Goal: Task Accomplishment & Management: Use online tool/utility

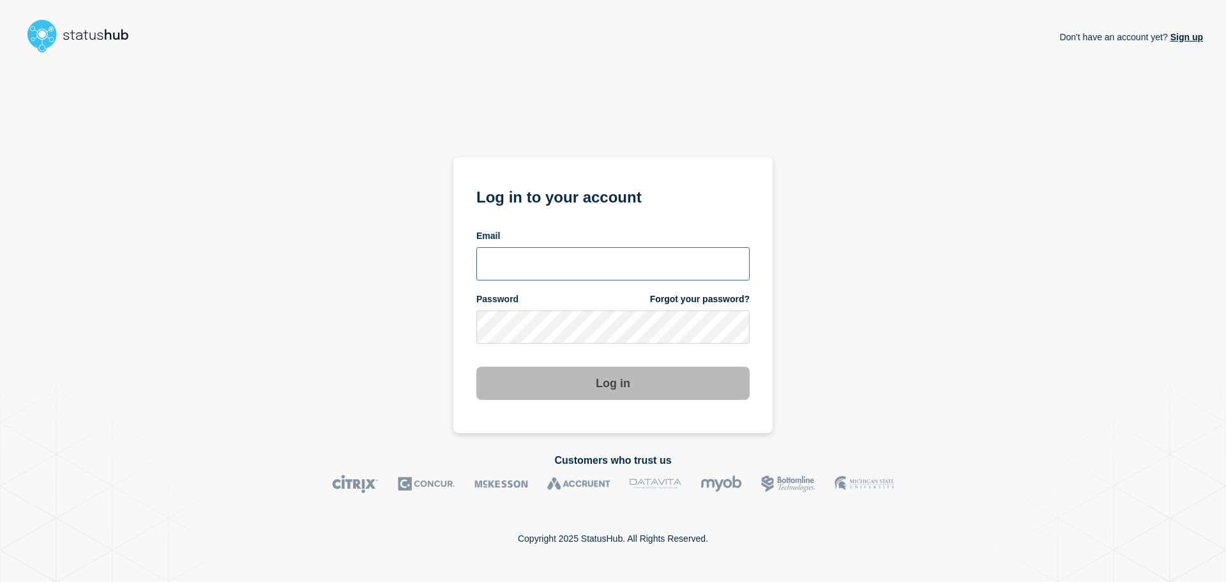
type input "[EMAIL_ADDRESS][PERSON_NAME][DOMAIN_NAME]"
drag, startPoint x: 619, startPoint y: 259, endPoint x: 621, endPoint y: 273, distance: 13.6
click at [619, 259] on input "[EMAIL_ADDRESS][PERSON_NAME][DOMAIN_NAME]" at bounding box center [612, 263] width 273 height 33
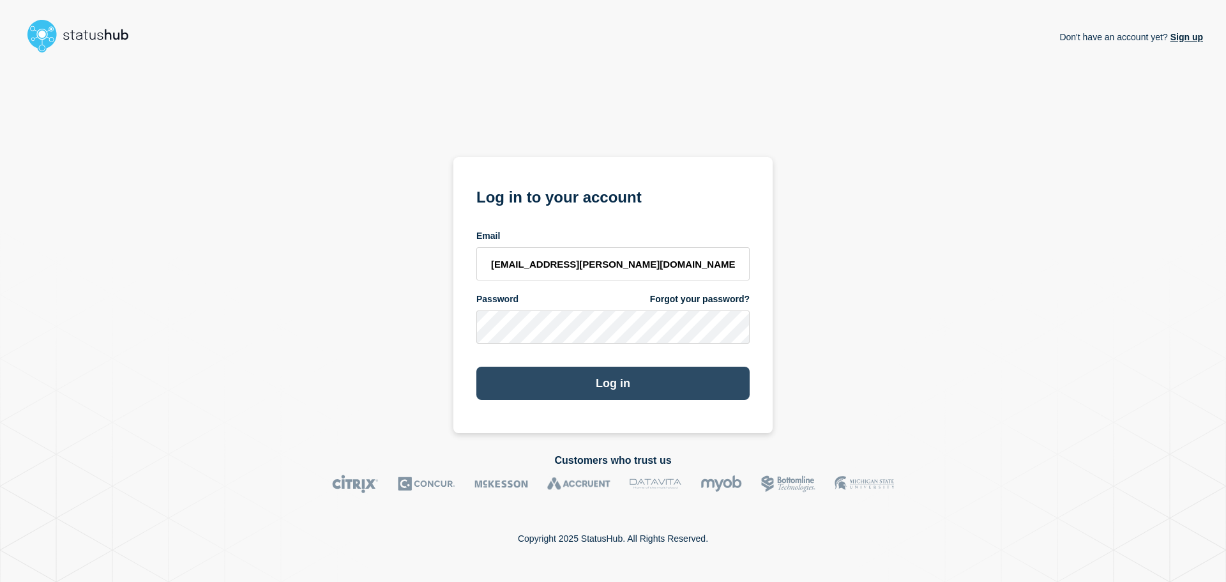
click at [647, 391] on button "Log in" at bounding box center [612, 382] width 273 height 33
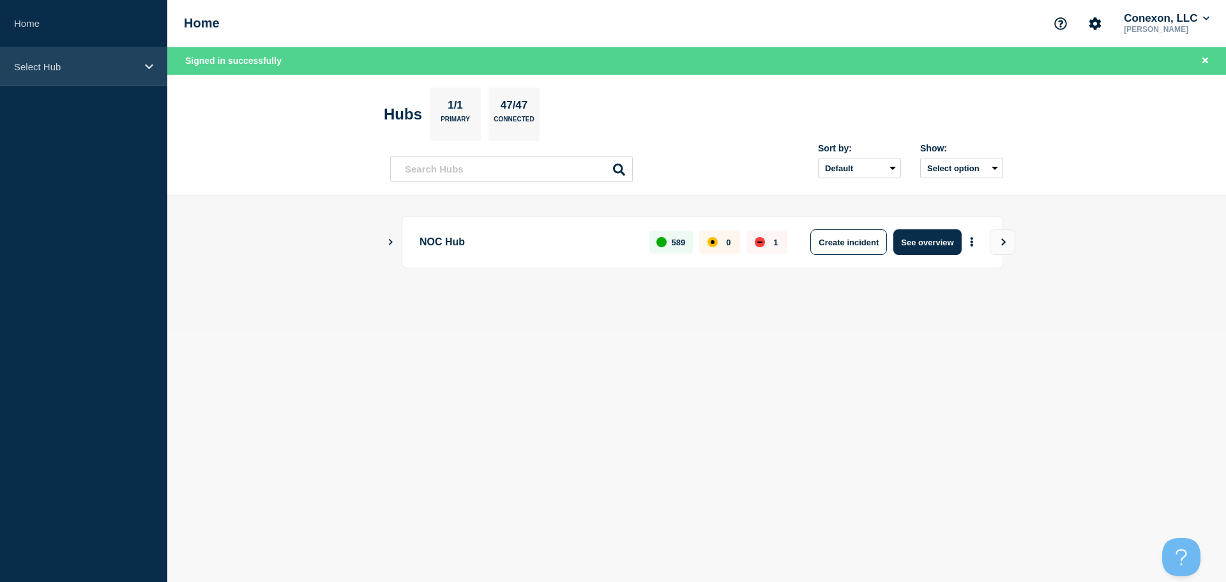
click at [80, 70] on p "Select Hub" at bounding box center [75, 66] width 123 height 11
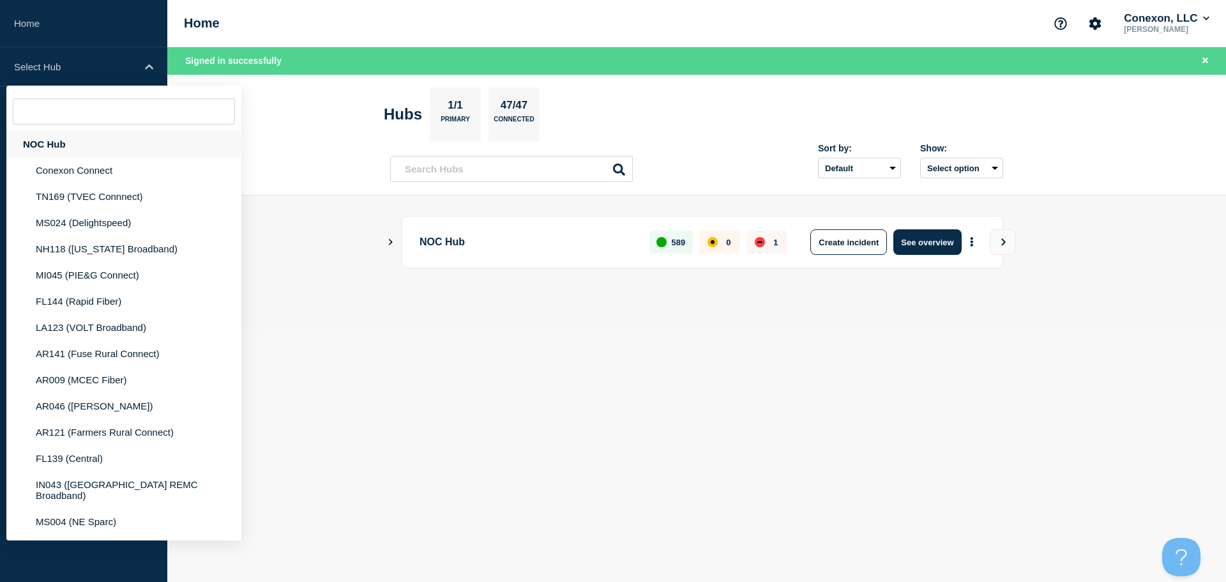
click at [82, 139] on div "NOC Hub" at bounding box center [123, 144] width 235 height 26
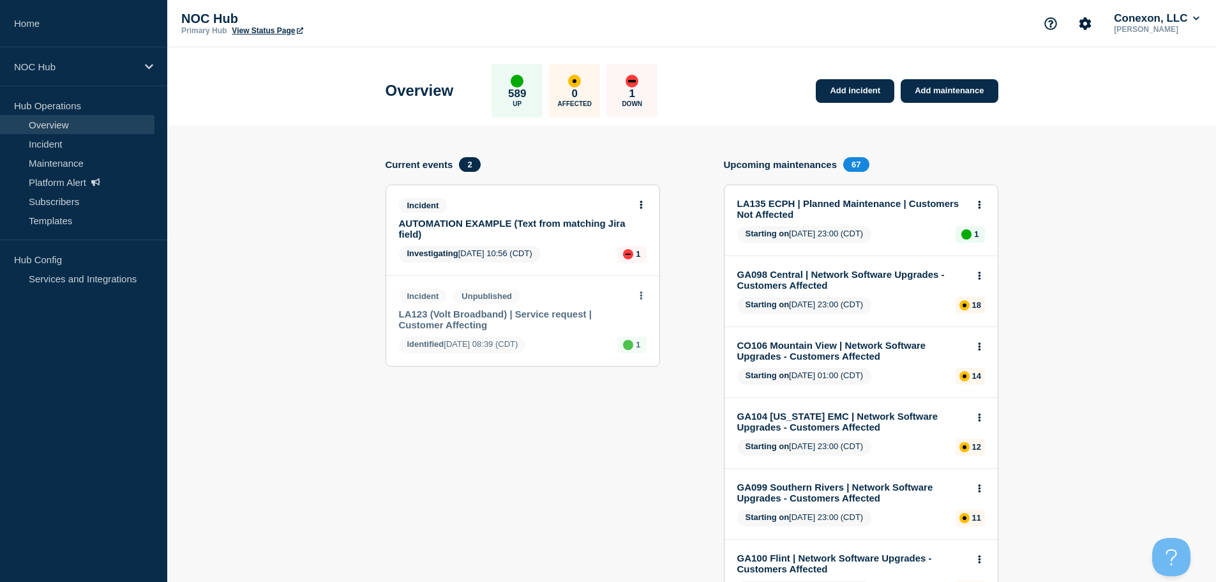
click at [530, 318] on link "LA123 (Volt Broadband) | Service request | Customer Affecting" at bounding box center [514, 319] width 230 height 22
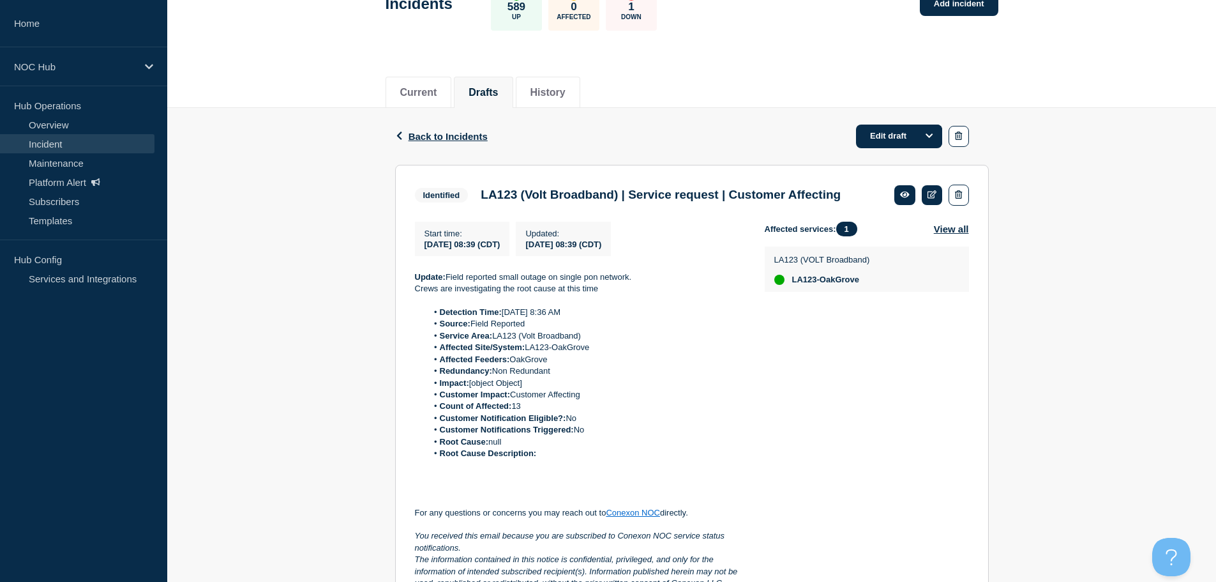
scroll to position [128, 0]
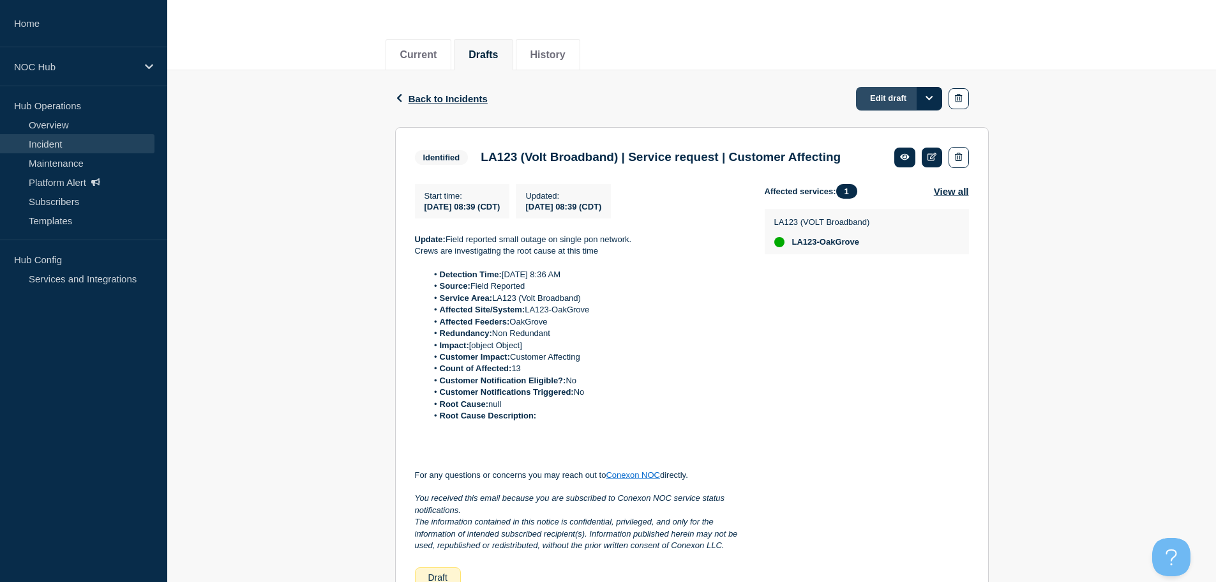
click at [888, 103] on link "Edit draft" at bounding box center [899, 99] width 86 height 24
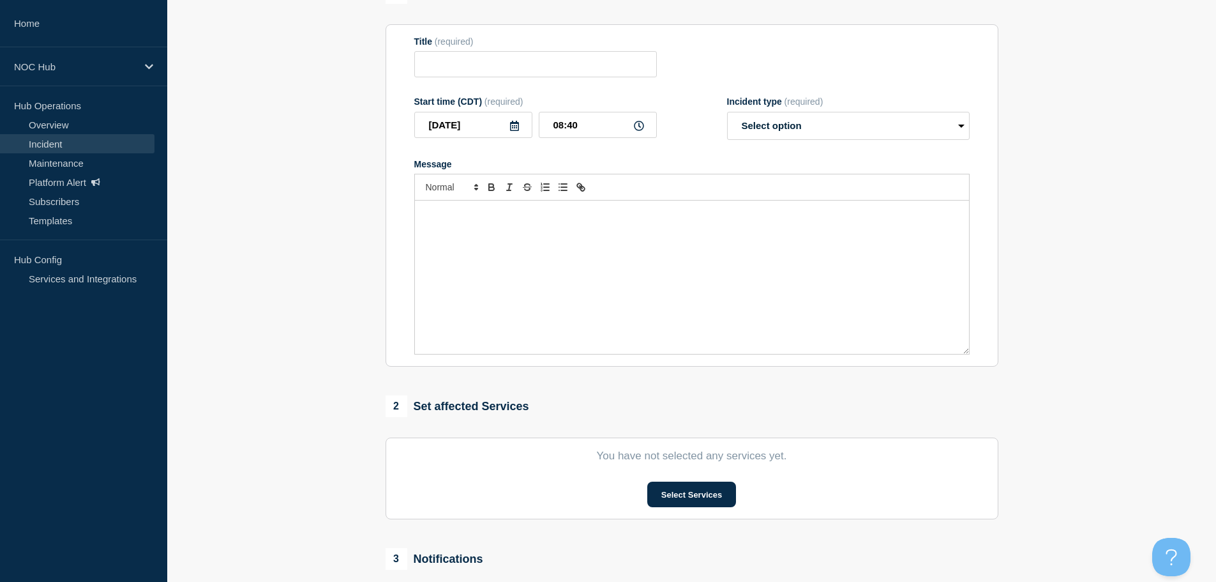
type input "LA123 (Volt Broadband) | Service request | Customer Affecting"
type input "08:39"
select select "identified"
radio input "false"
radio input "true"
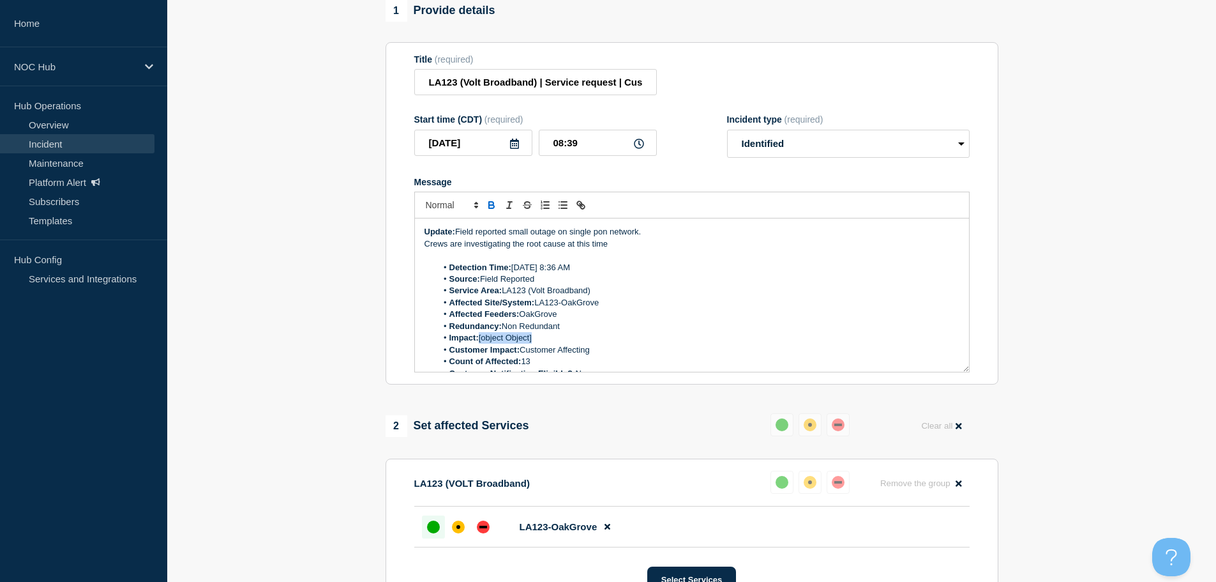
drag, startPoint x: 557, startPoint y: 344, endPoint x: 481, endPoint y: 344, distance: 76.0
click at [481, 344] on li "Impact: [object Object]" at bounding box center [698, 337] width 523 height 11
click at [461, 530] on div "affected" at bounding box center [458, 526] width 13 height 13
click at [687, 158] on div "Start time (CDT) (required) [DATE] 08:39 Incident type (required) Select option…" at bounding box center [691, 135] width 555 height 43
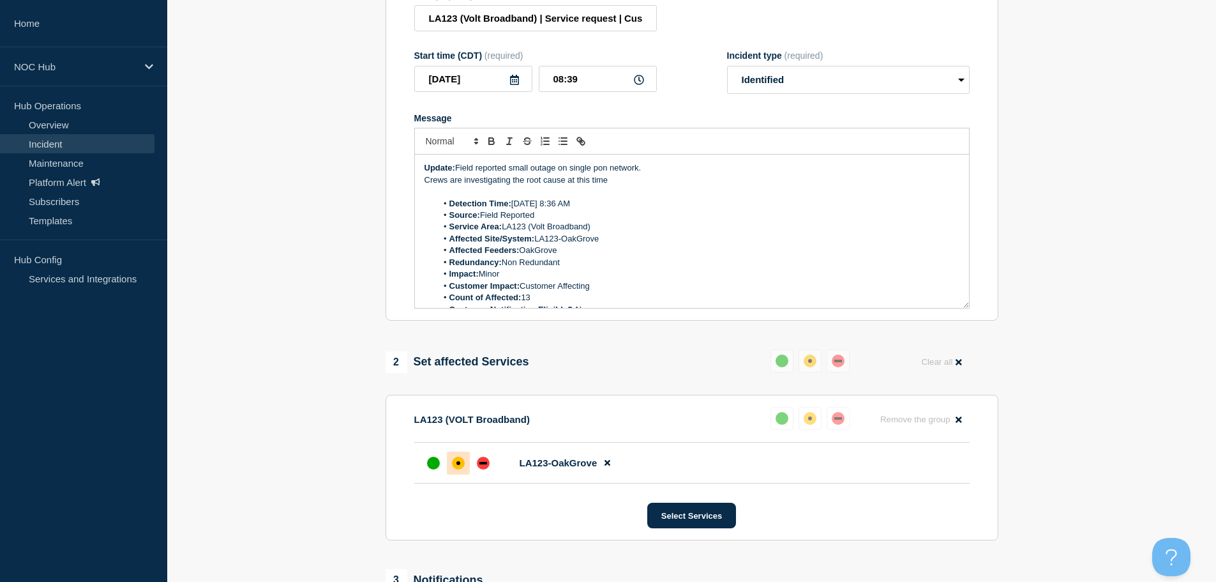
scroll to position [369, 0]
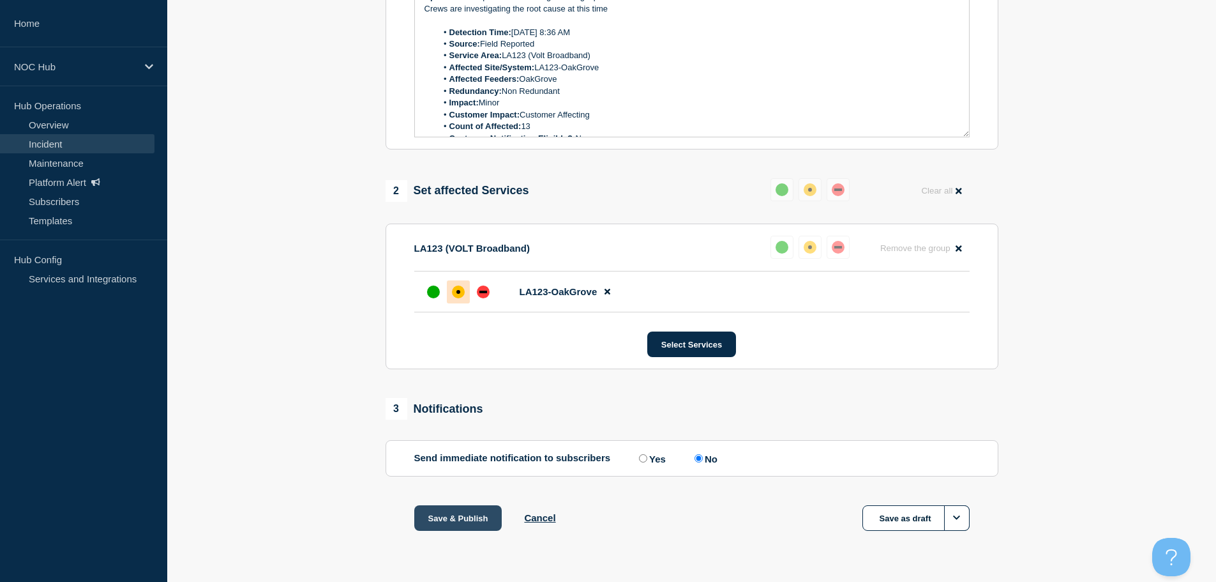
click at [462, 520] on button "Save & Publish" at bounding box center [458, 518] width 88 height 26
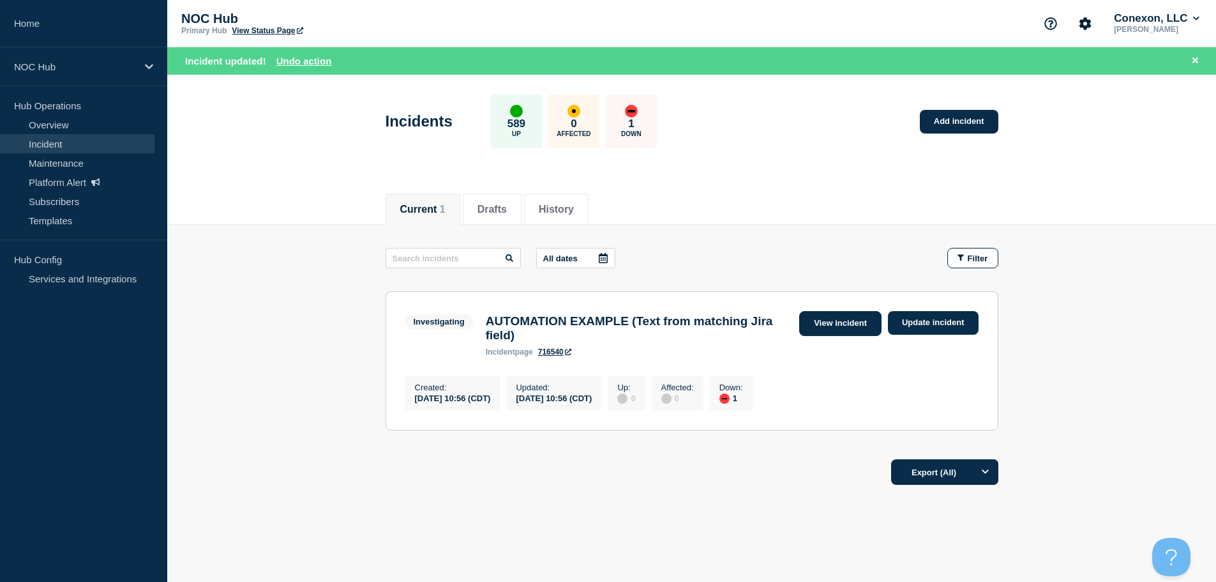
click at [836, 326] on link "View incident" at bounding box center [840, 323] width 82 height 25
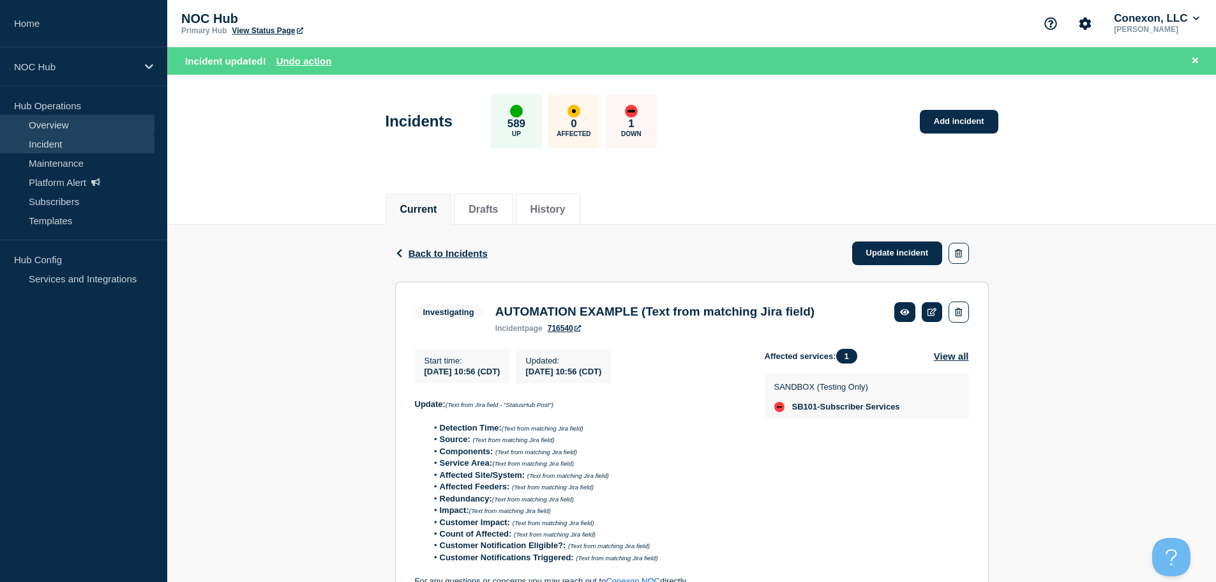
click at [59, 121] on link "Overview" at bounding box center [77, 124] width 155 height 19
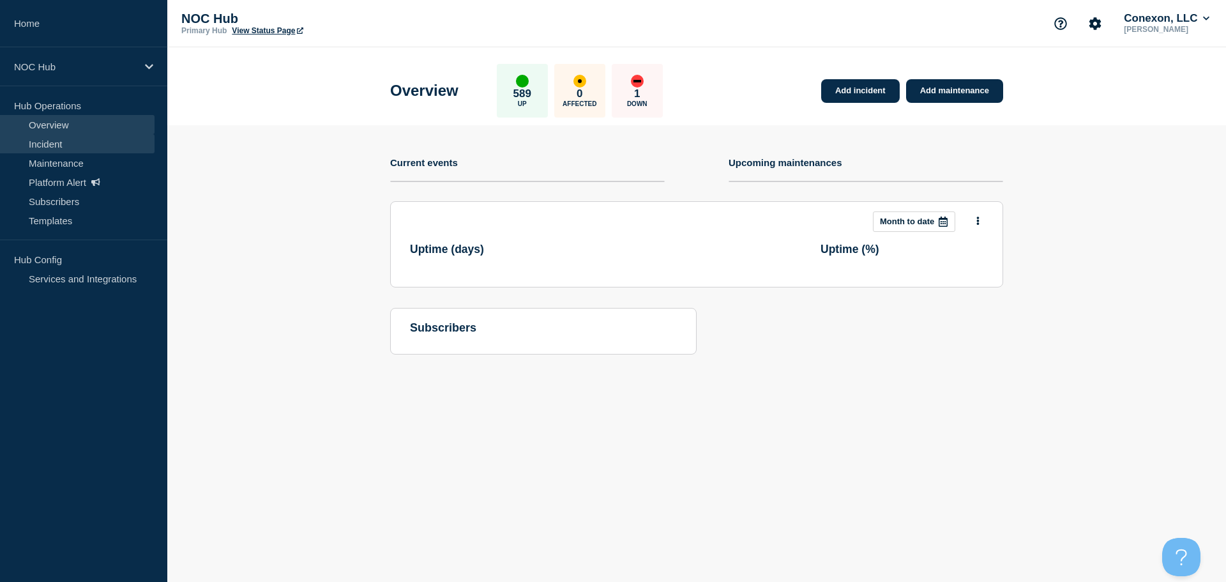
click at [59, 141] on link "Incident" at bounding box center [77, 143] width 155 height 19
